Goal: Task Accomplishment & Management: Manage account settings

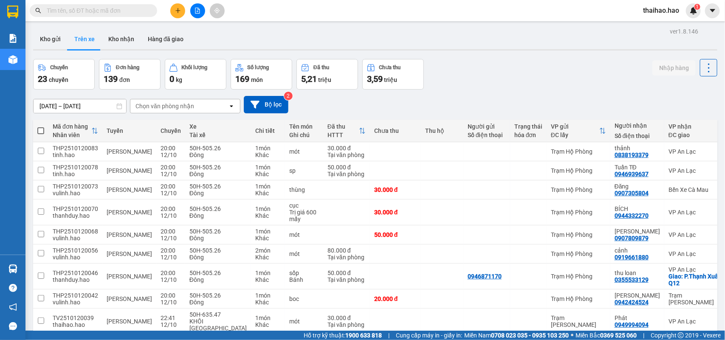
click at [196, 111] on div "Chọn văn phòng nhận" at bounding box center [179, 106] width 98 height 14
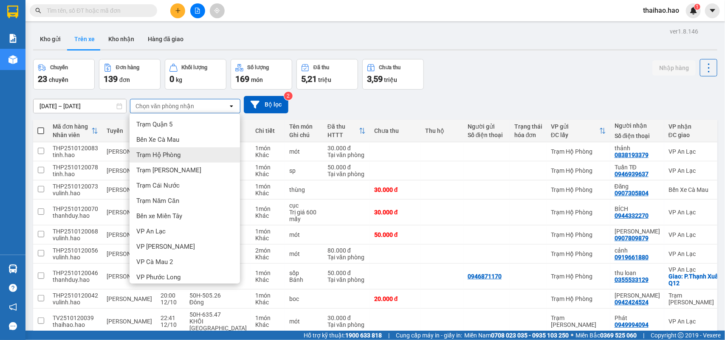
click at [177, 159] on div "Trạm Hộ Phòng" at bounding box center [184, 154] width 110 height 15
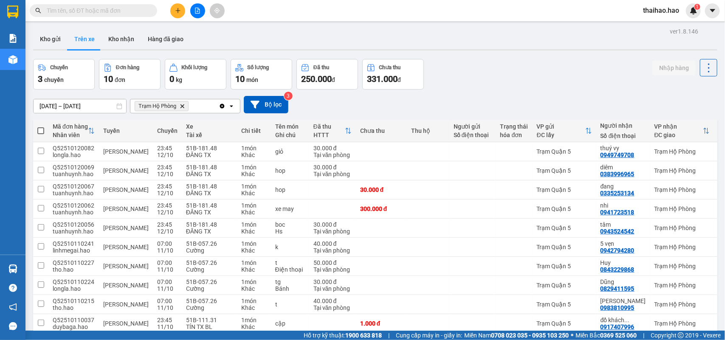
click at [183, 107] on icon "Trạm Hộ Phòng, close by backspace" at bounding box center [182, 106] width 4 height 4
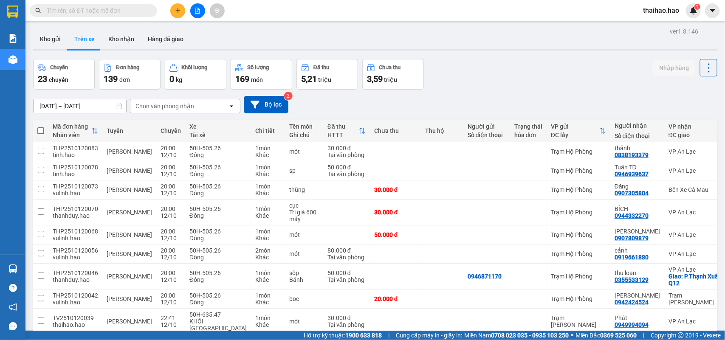
click at [200, 107] on div "Chọn văn phòng nhận" at bounding box center [179, 106] width 98 height 14
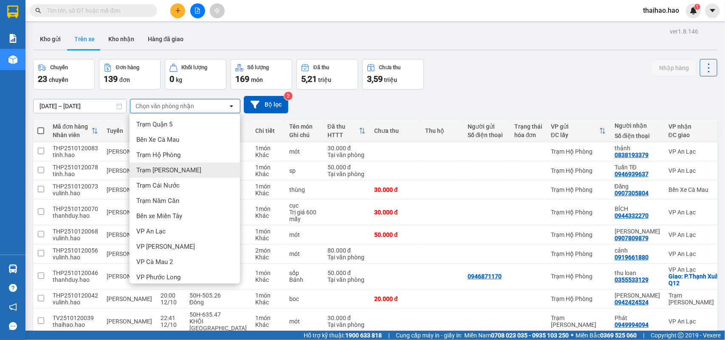
click at [182, 168] on div "Trạm [PERSON_NAME]" at bounding box center [184, 170] width 110 height 15
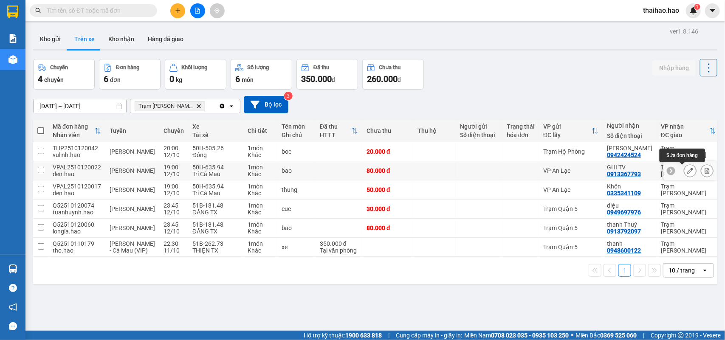
click at [687, 170] on icon at bounding box center [690, 171] width 6 height 6
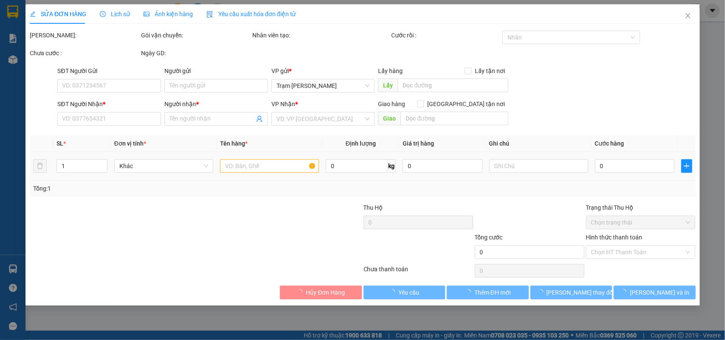
type input "0913367793"
type input "GHI TV"
type input "80.000"
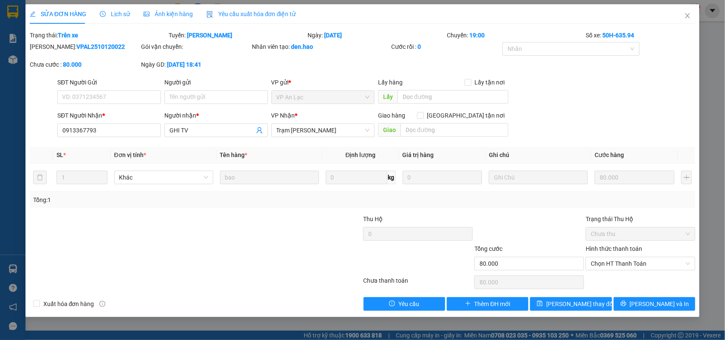
click at [180, 6] on div "Ảnh kiện hàng" at bounding box center [167, 14] width 49 height 20
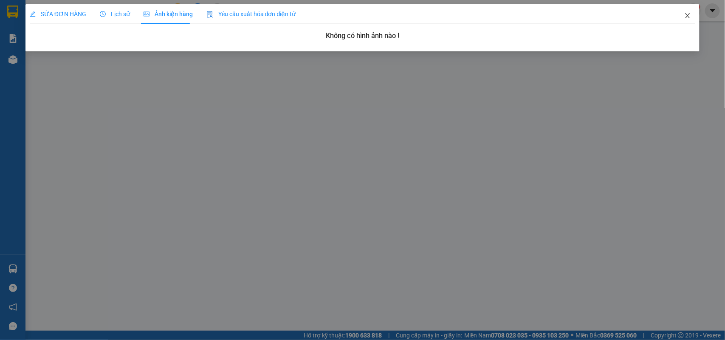
click at [688, 14] on icon "close" at bounding box center [687, 15] width 7 height 7
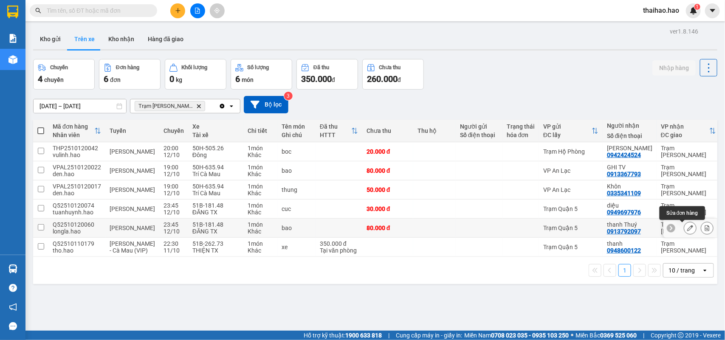
click at [687, 228] on icon at bounding box center [690, 228] width 6 height 6
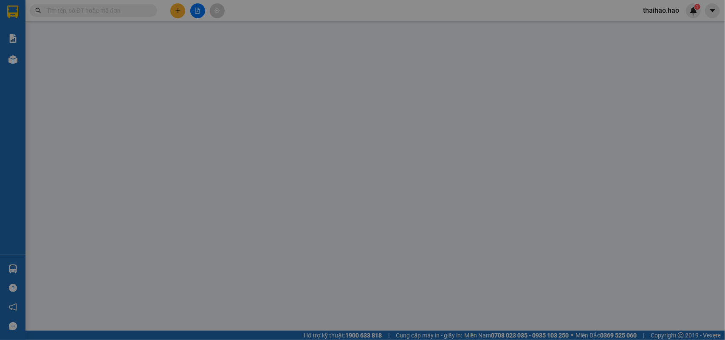
type input "0913792097"
type input "thanh Thuý"
type input "80.000"
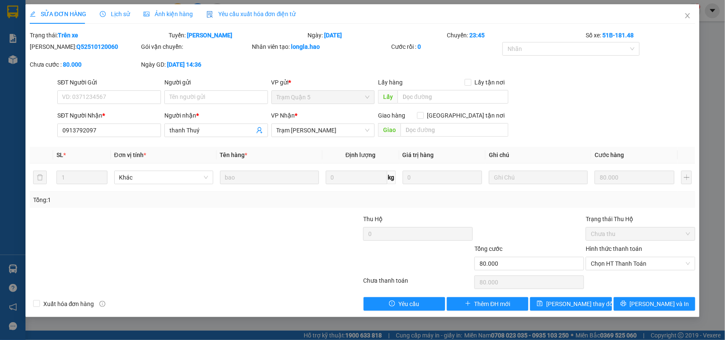
click at [161, 8] on div "Ảnh kiện hàng" at bounding box center [167, 14] width 49 height 20
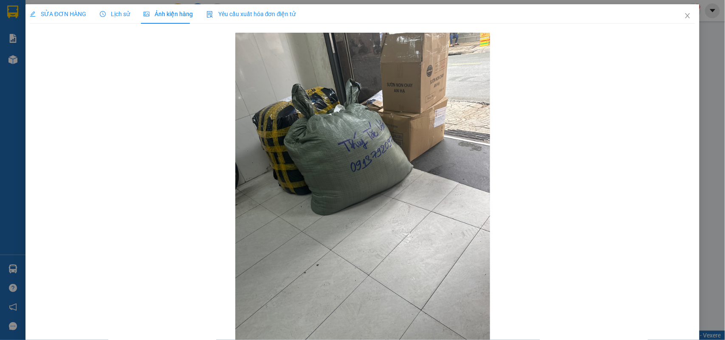
click at [68, 15] on span "SỬA ĐƠN HÀNG" at bounding box center [58, 14] width 56 height 7
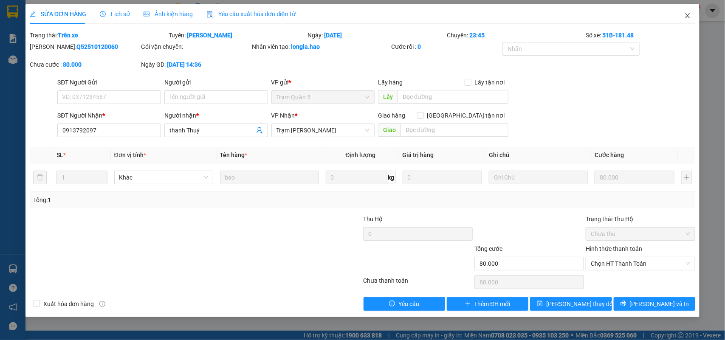
click at [688, 14] on icon "close" at bounding box center [687, 15] width 7 height 7
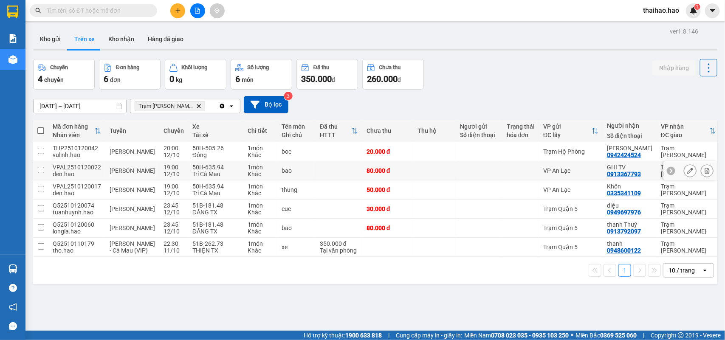
click at [545, 169] on div "VP An Lạc" at bounding box center [570, 170] width 55 height 7
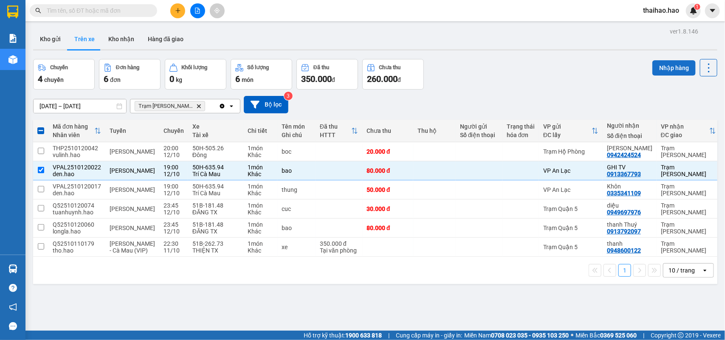
click at [653, 64] on button "Nhập hàng" at bounding box center [673, 67] width 43 height 15
checkbox input "false"
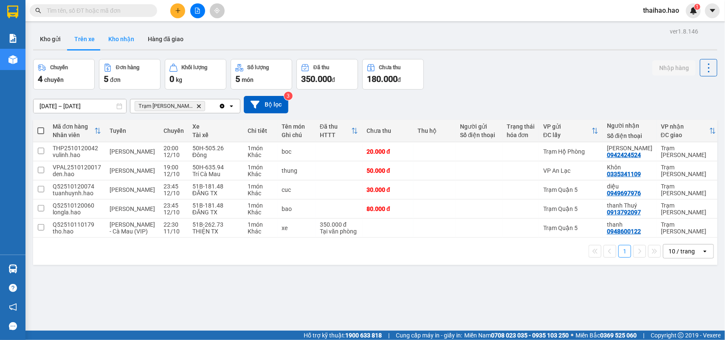
click at [120, 39] on button "Kho nhận" at bounding box center [120, 39] width 39 height 20
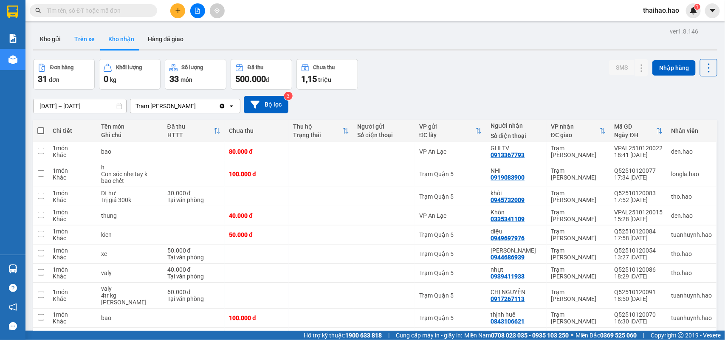
click at [76, 39] on button "Trên xe" at bounding box center [84, 39] width 34 height 20
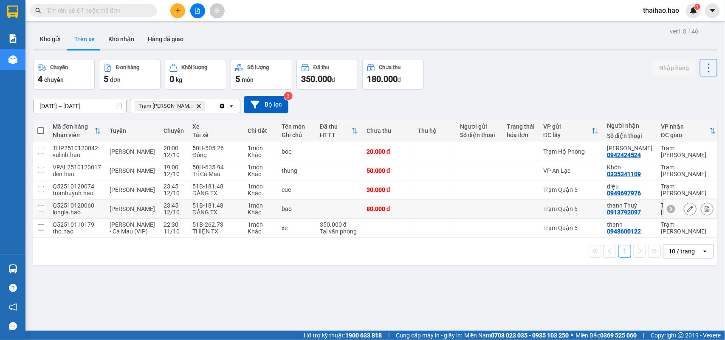
click at [346, 210] on td at bounding box center [338, 208] width 47 height 19
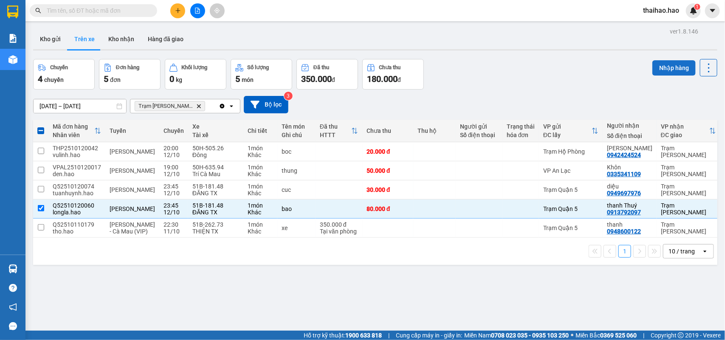
click at [663, 67] on button "Nhập hàng" at bounding box center [673, 67] width 43 height 15
checkbox input "false"
